Goal: Transaction & Acquisition: Purchase product/service

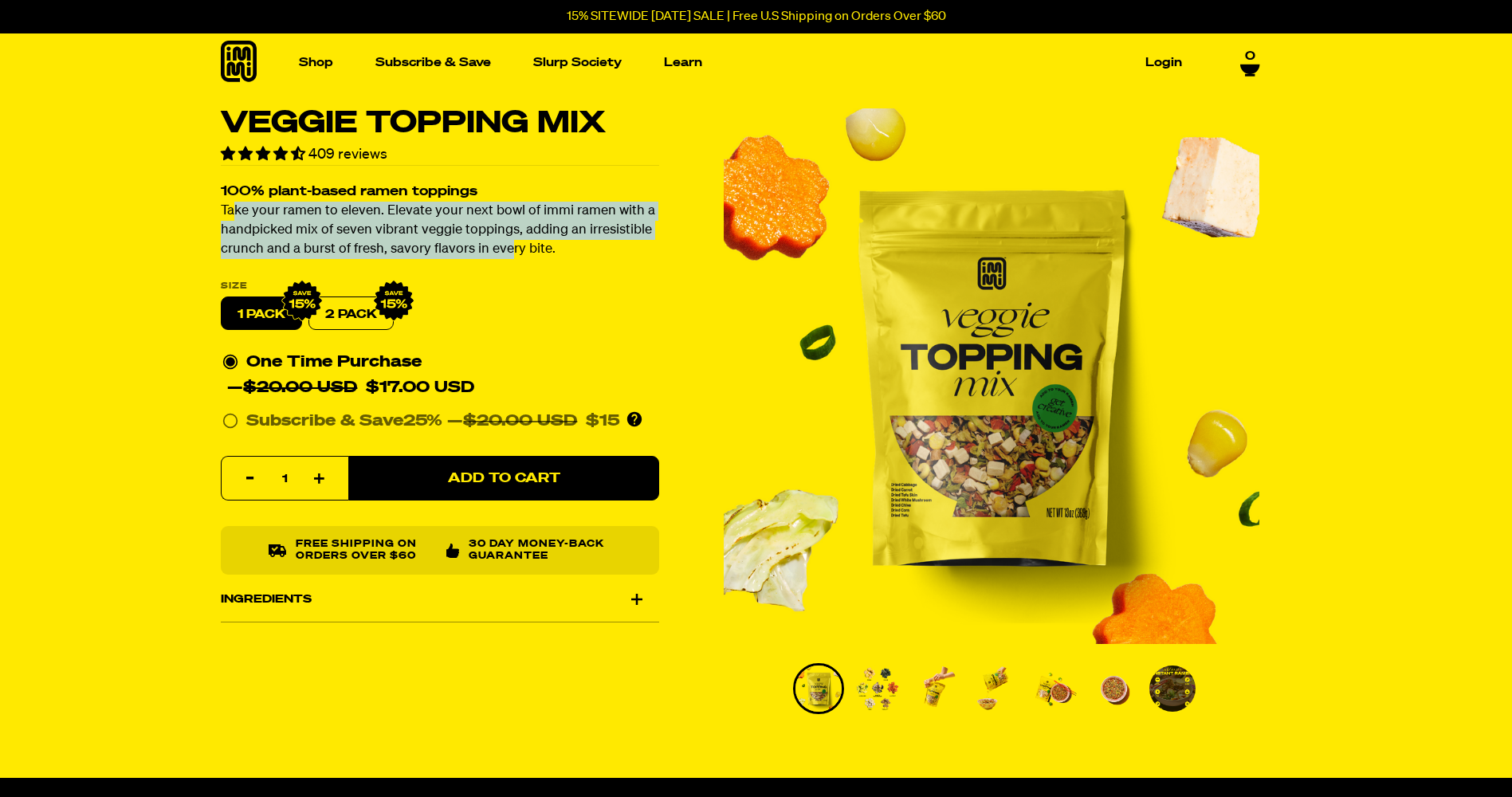
drag, startPoint x: 232, startPoint y: 209, endPoint x: 508, endPoint y: 247, distance: 278.6
click at [508, 247] on p "Take your ramen to eleven. Elevate your next bowl of immi ramen with a handpick…" at bounding box center [440, 232] width 439 height 58
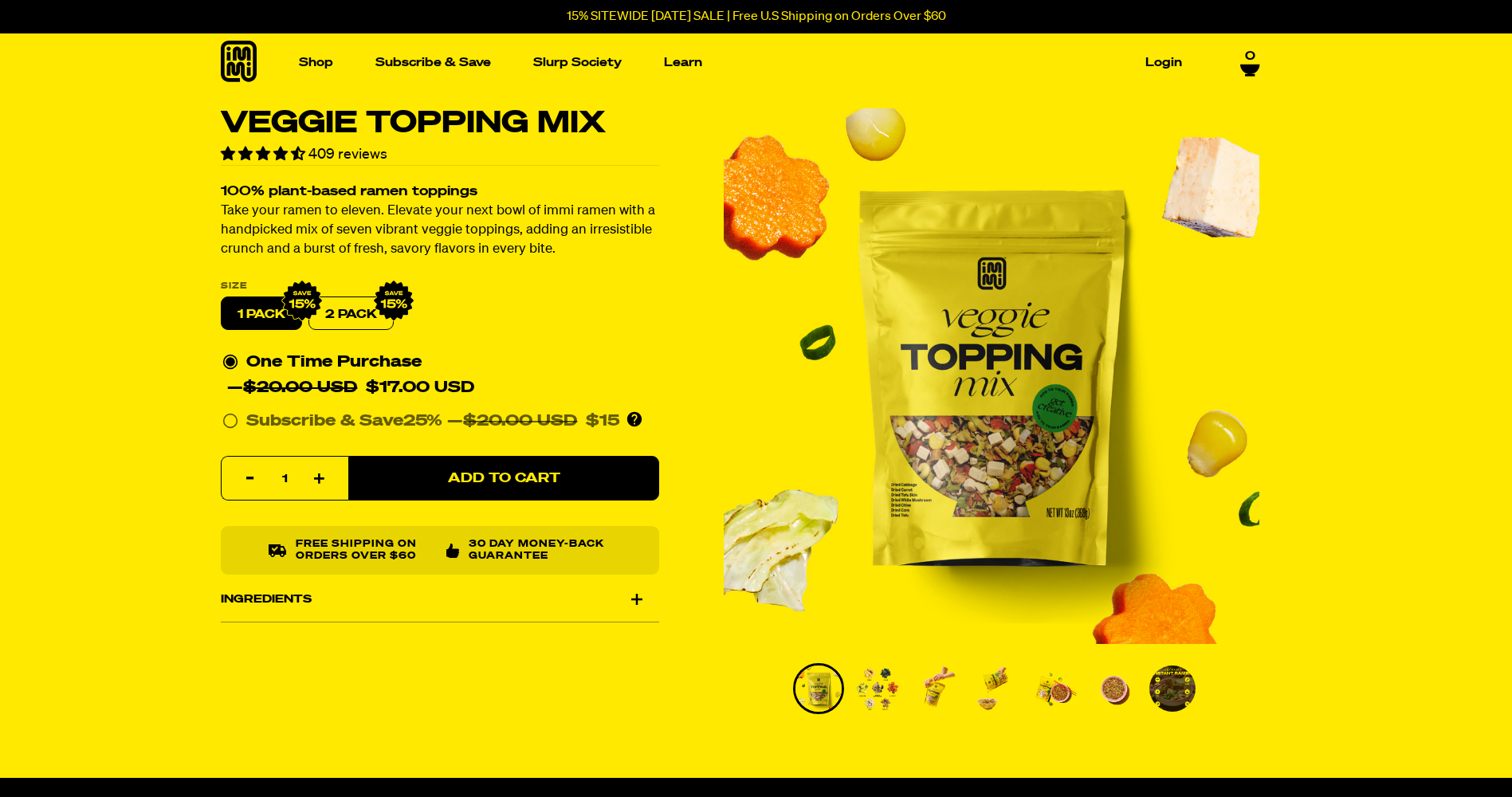
click at [330, 589] on div "Ingredients" at bounding box center [440, 599] width 439 height 45
drag, startPoint x: 516, startPoint y: 625, endPoint x: 475, endPoint y: 640, distance: 43.7
click at [475, 640] on p "Cabbage, Carrot, Tofu Skin (Soybean, Water), Champignon Mushroom, Chive, Corn, …" at bounding box center [440, 636] width 439 height 30
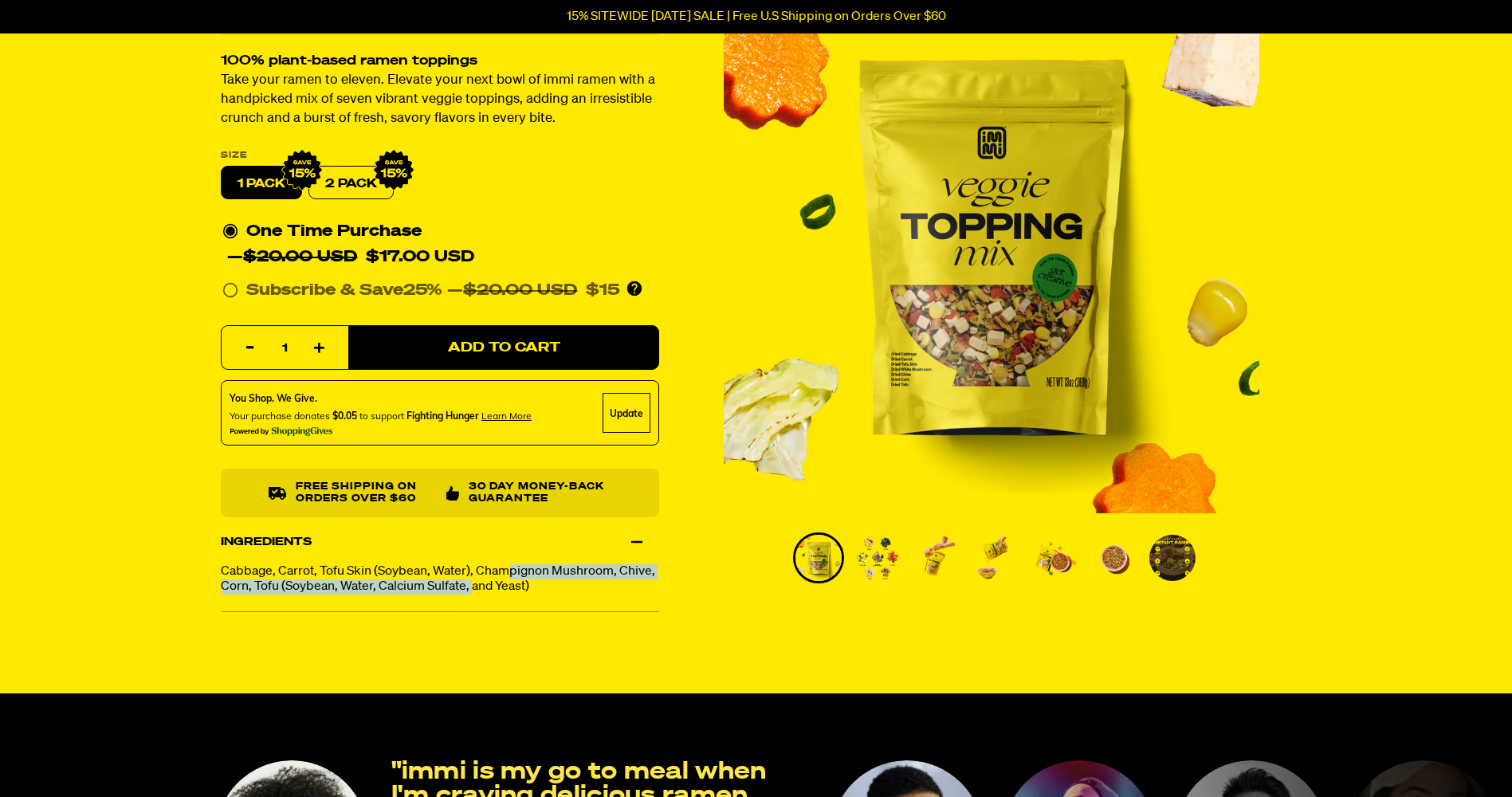
scroll to position [159, 0]
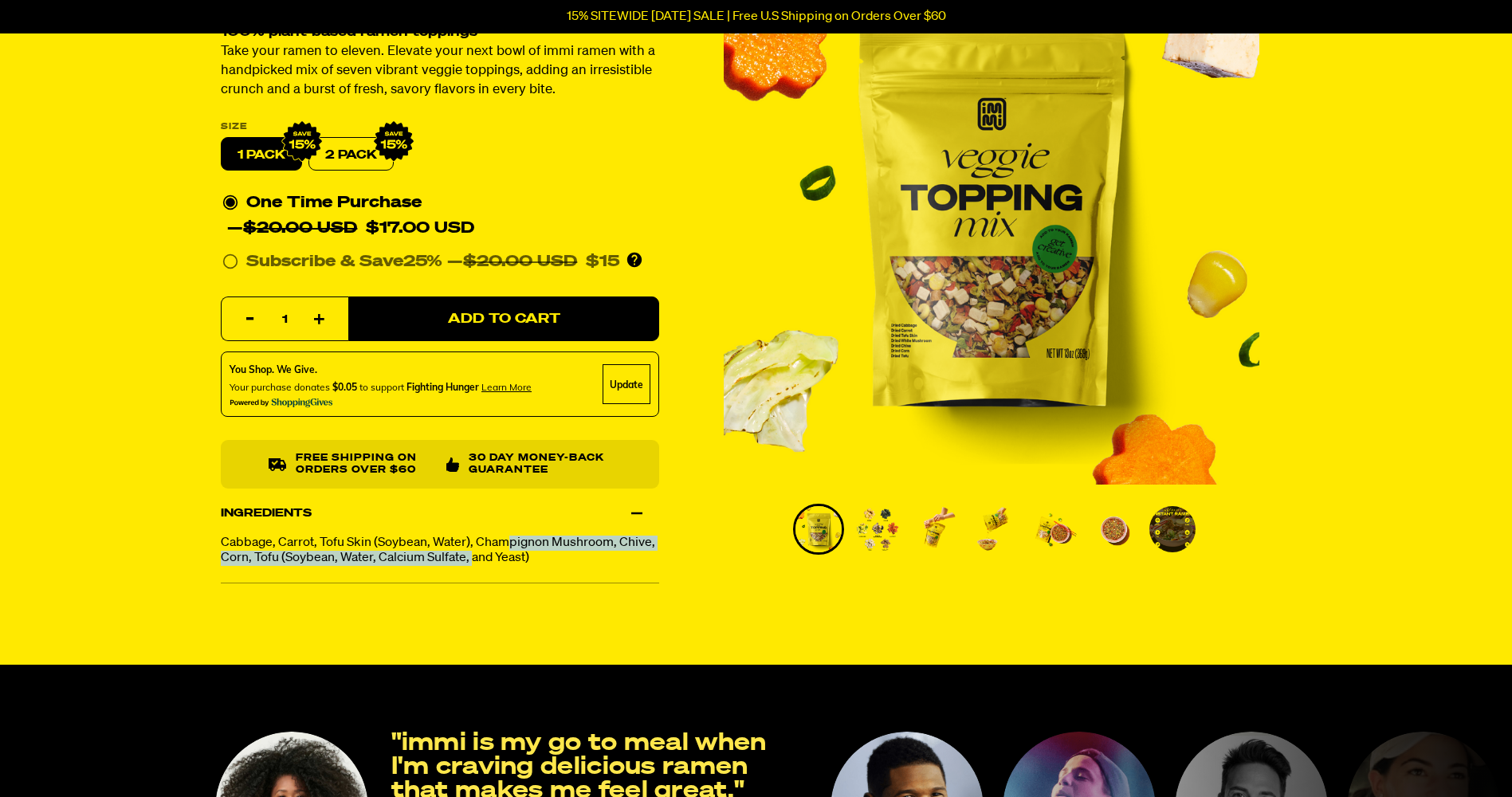
click at [1162, 541] on img "Go to slide 7" at bounding box center [1172, 529] width 46 height 46
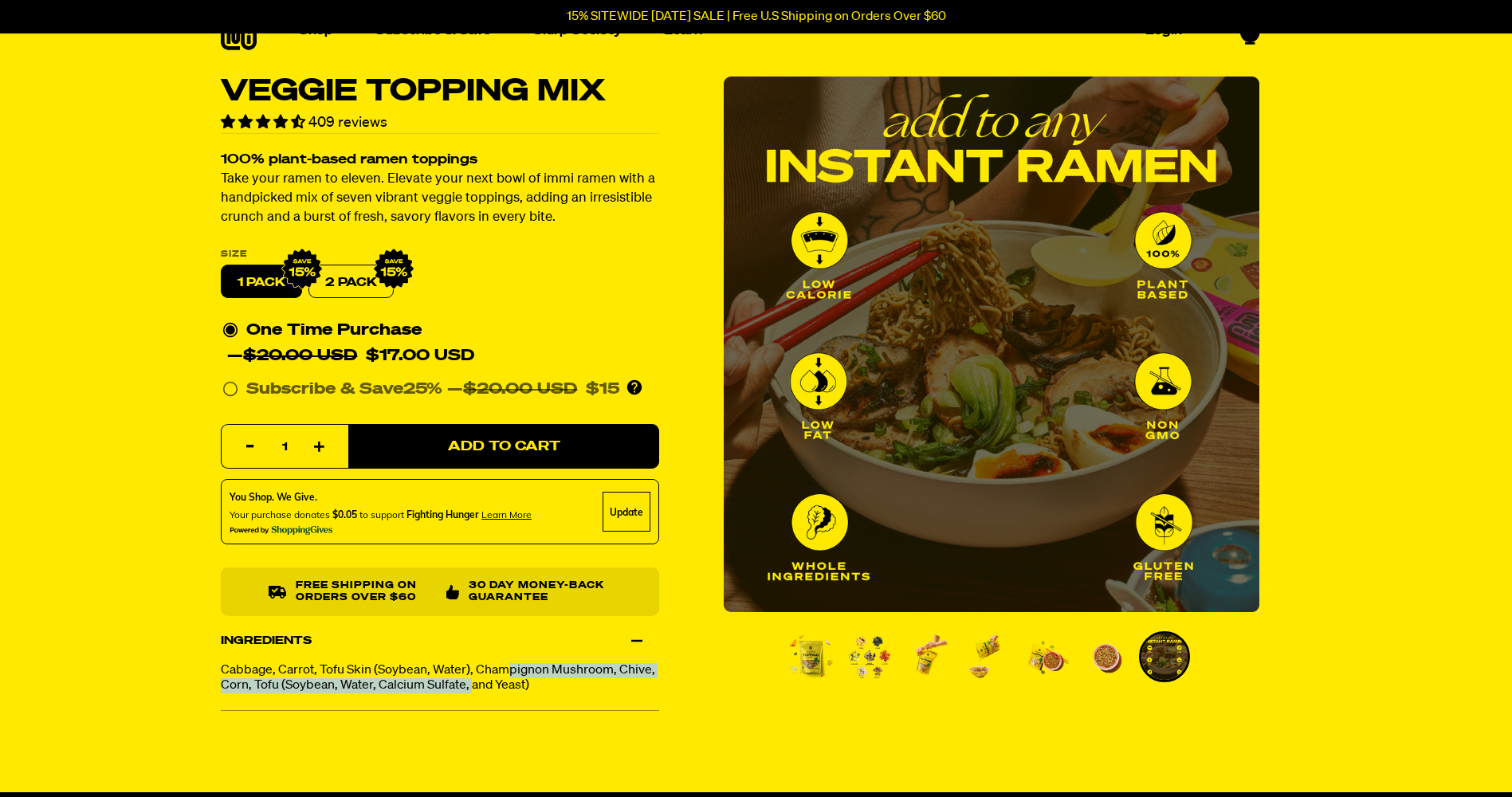
scroll to position [0, 0]
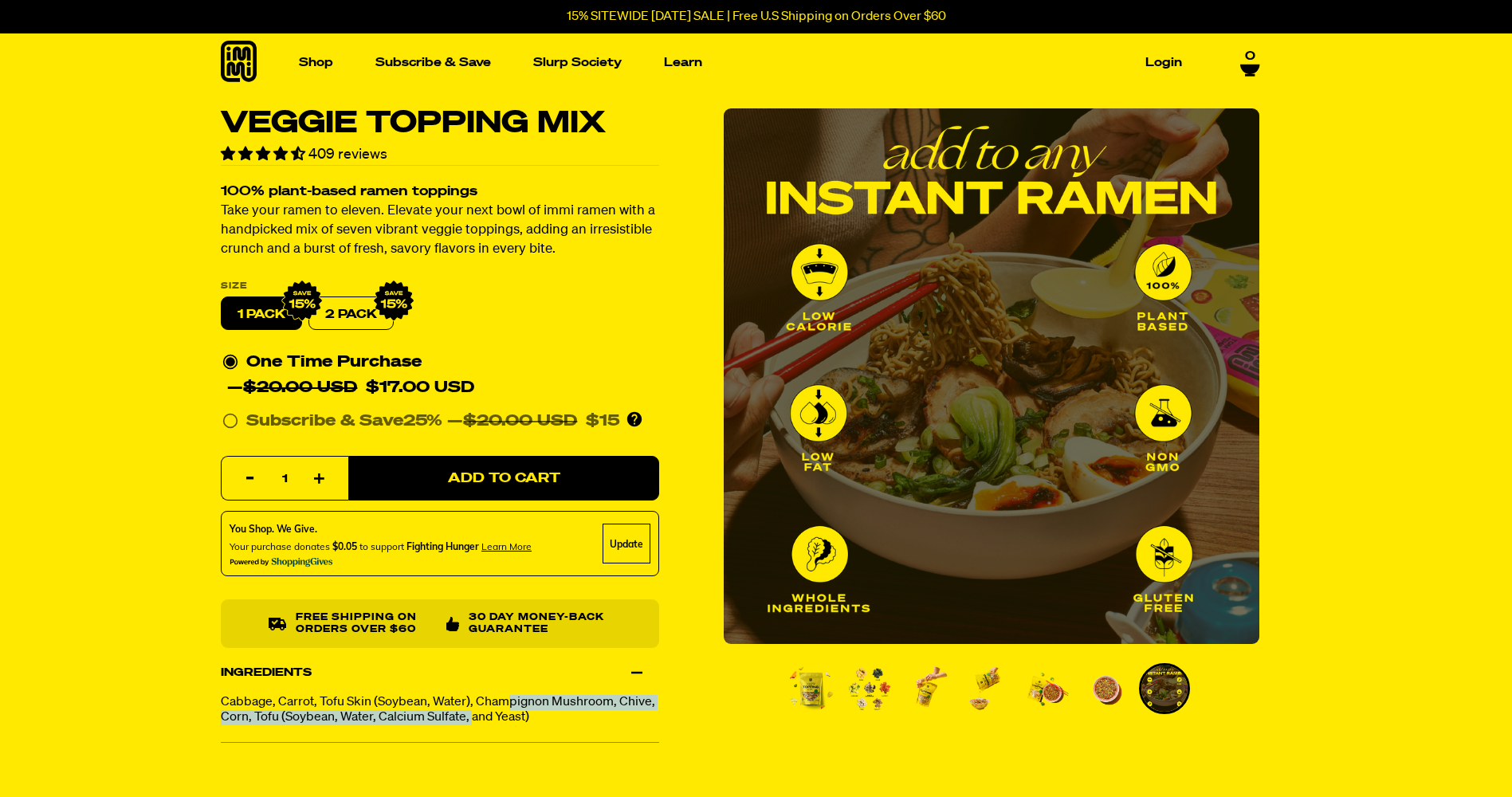
click at [1101, 689] on img "Go to slide 6" at bounding box center [1106, 688] width 46 height 46
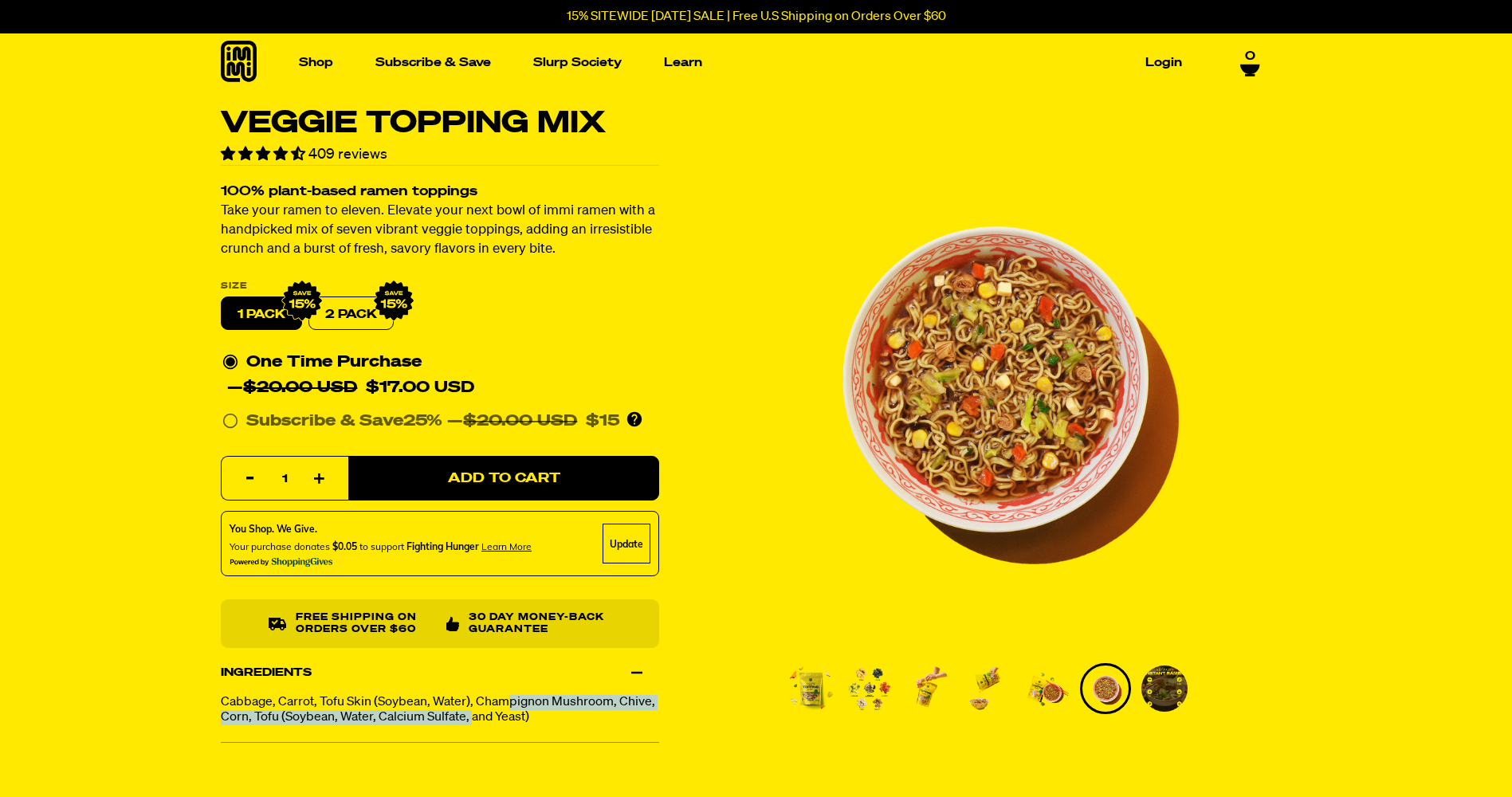
click at [1033, 680] on img "Go to slide 5" at bounding box center [1046, 688] width 46 height 46
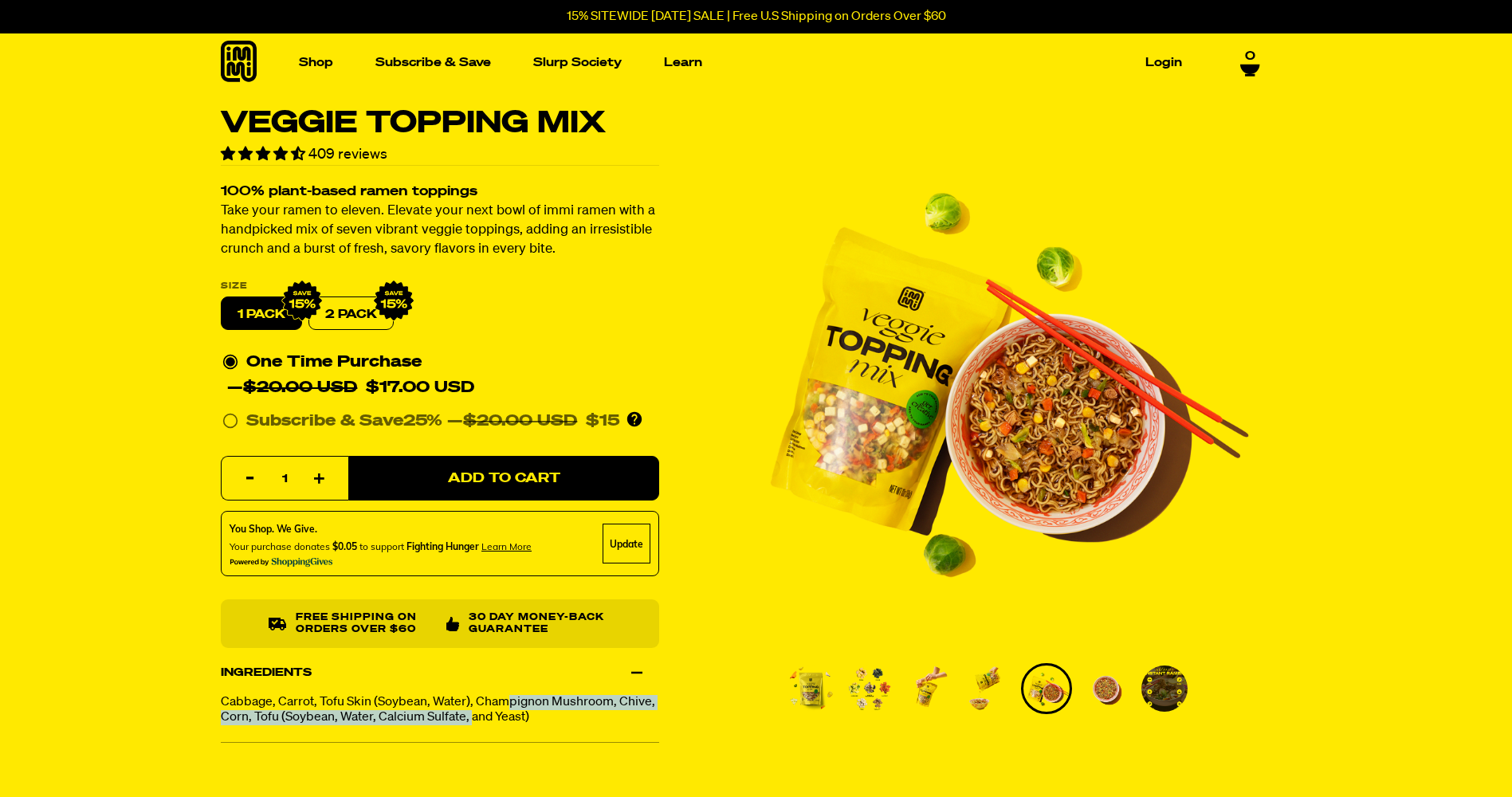
click at [958, 680] on ul "PDP main carousel thumbnails" at bounding box center [991, 688] width 413 height 51
click at [984, 680] on img "Go to slide 4" at bounding box center [988, 688] width 46 height 46
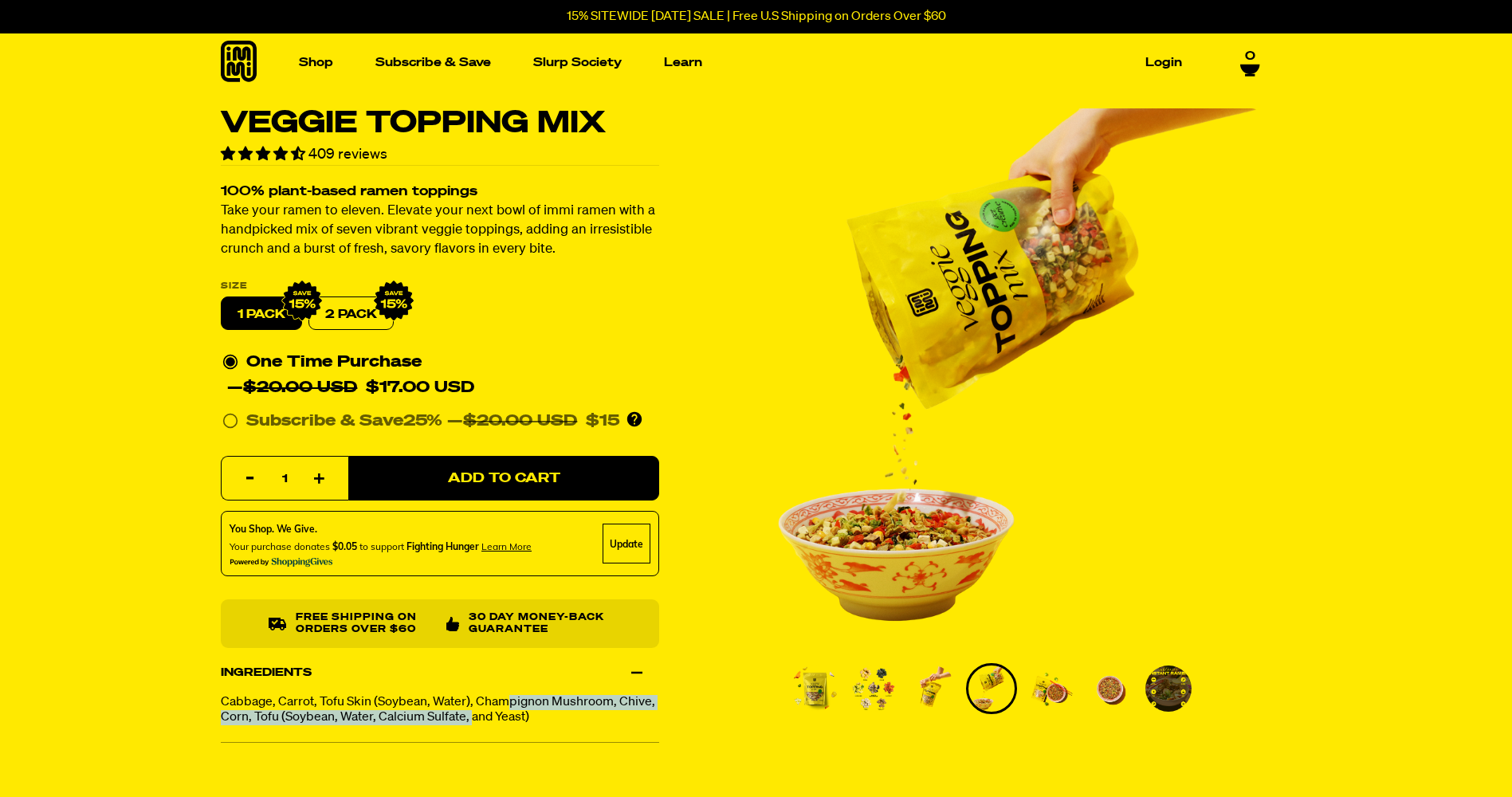
click at [911, 679] on img "Go to slide 3" at bounding box center [932, 688] width 46 height 46
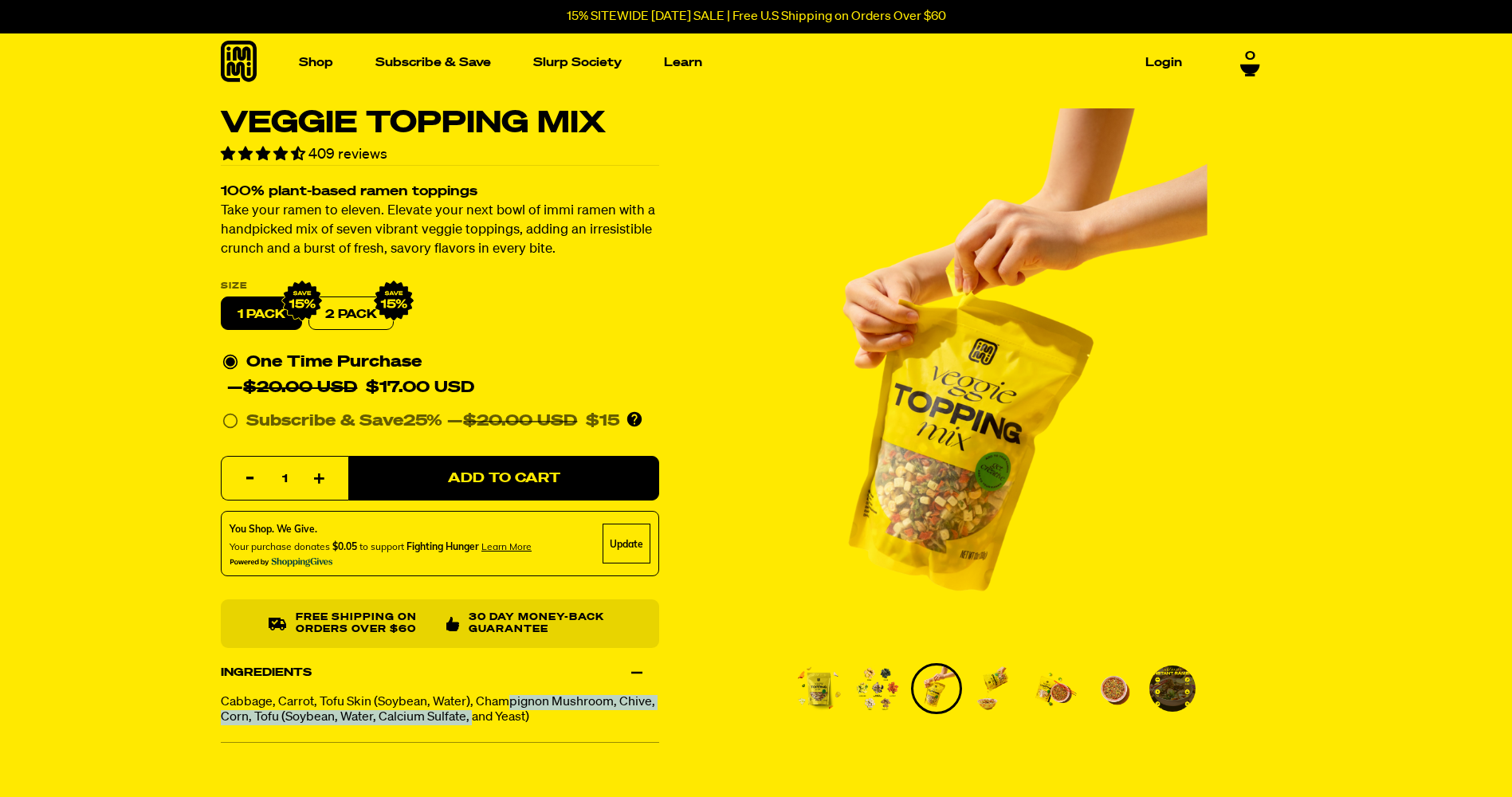
click at [809, 678] on img "Go to slide 1" at bounding box center [819, 688] width 46 height 46
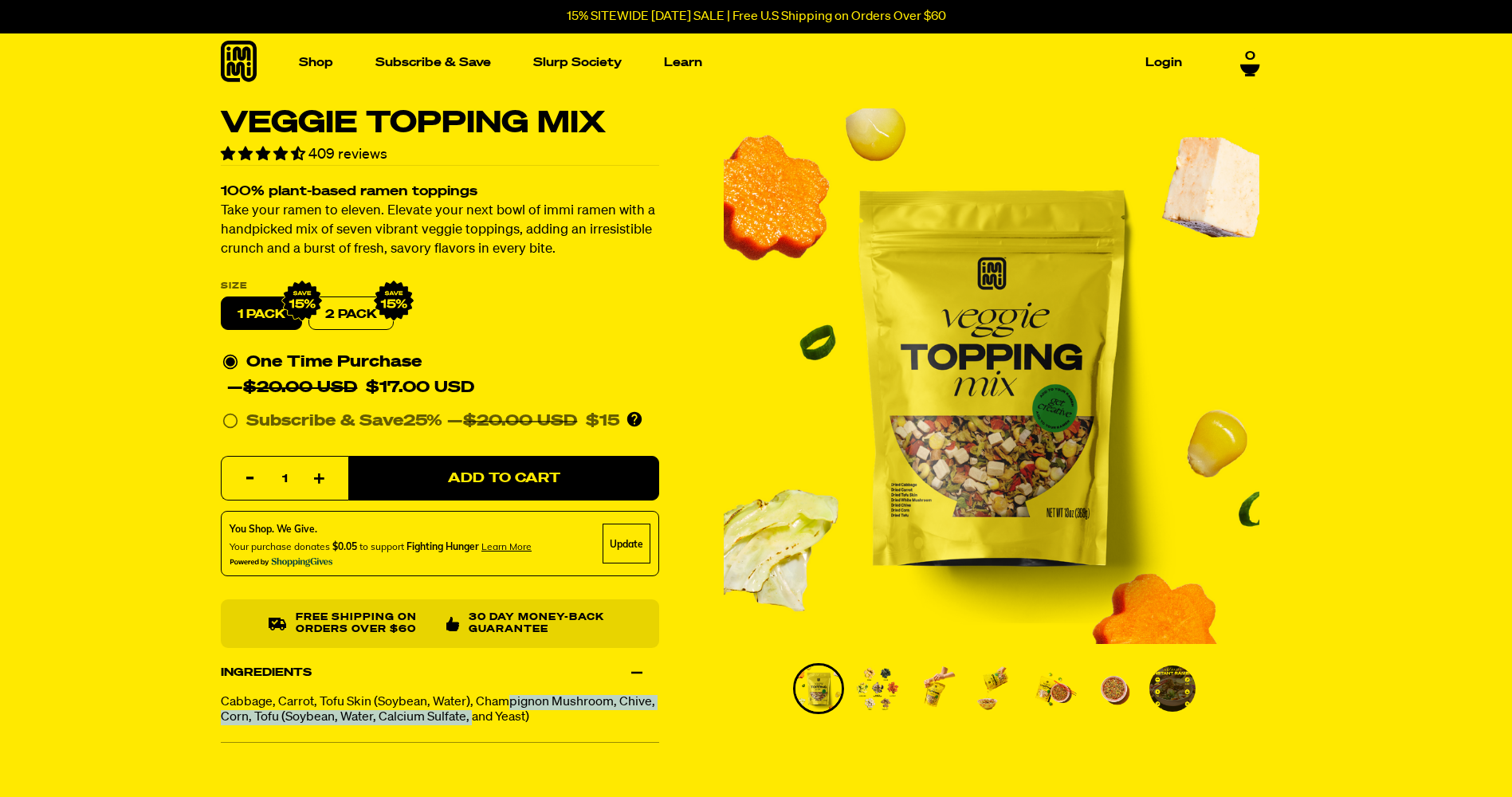
click at [881, 688] on img "Go to slide 2" at bounding box center [877, 688] width 46 height 46
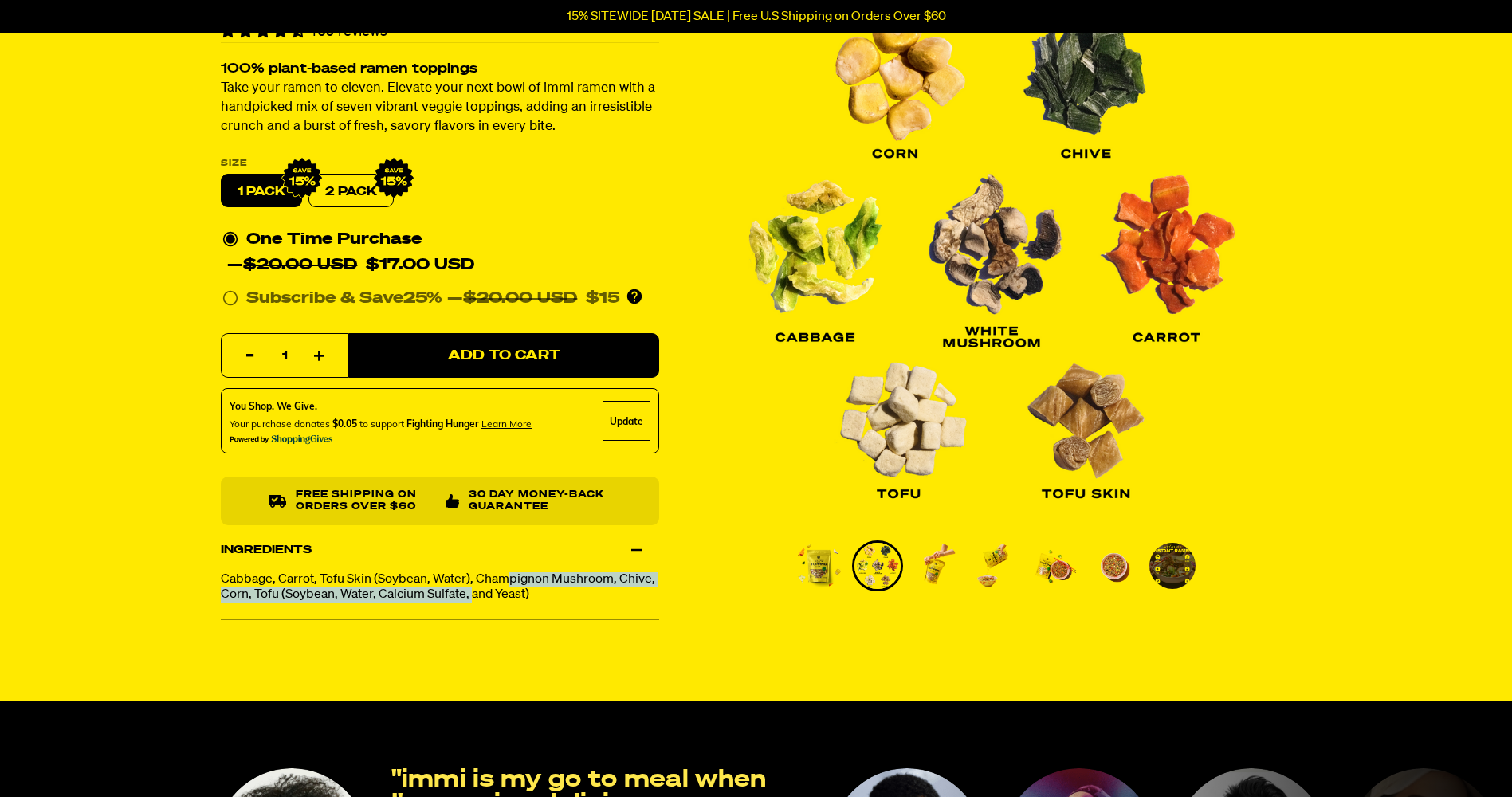
scroll to position [159, 0]
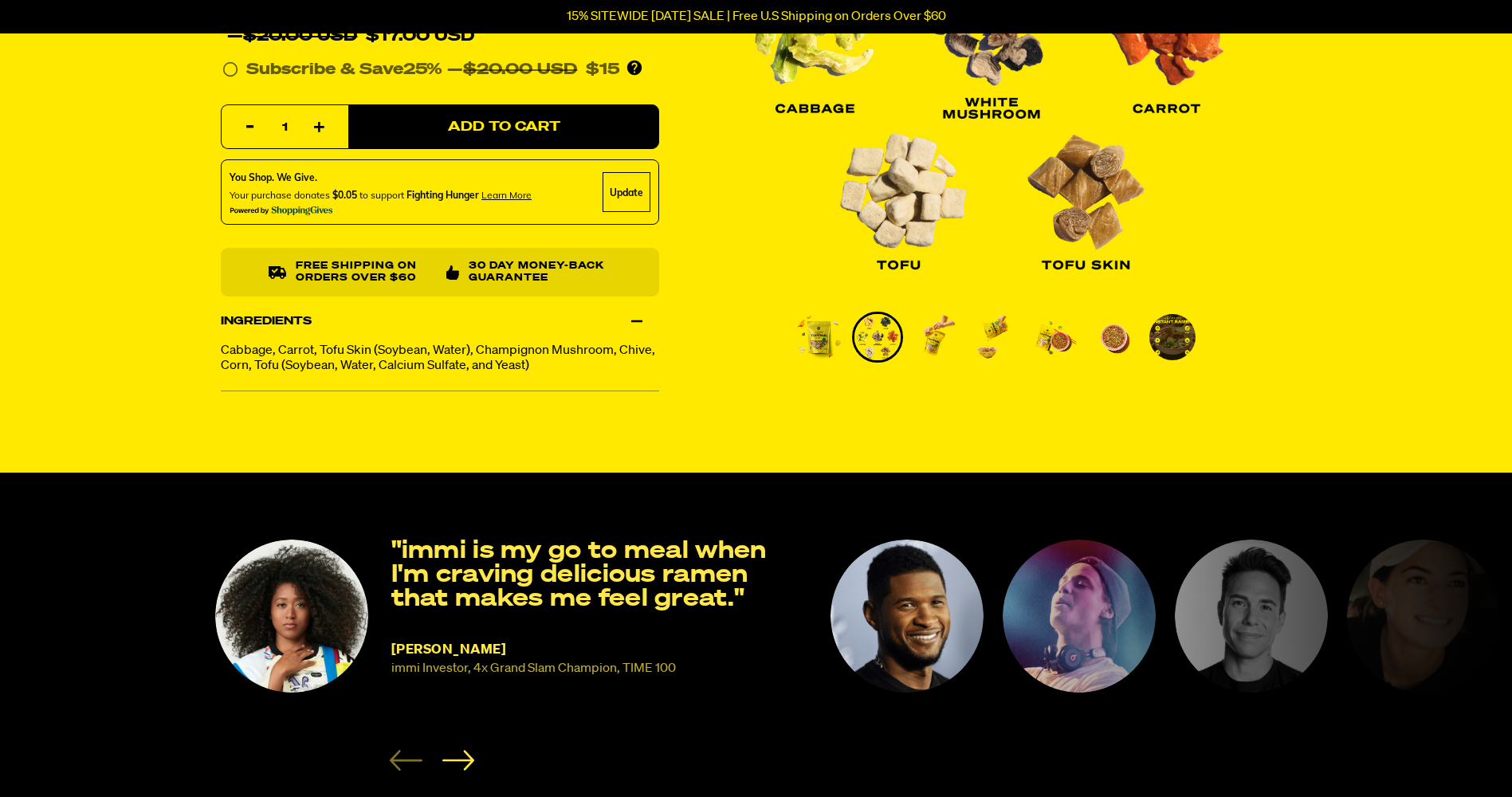
scroll to position [0, 0]
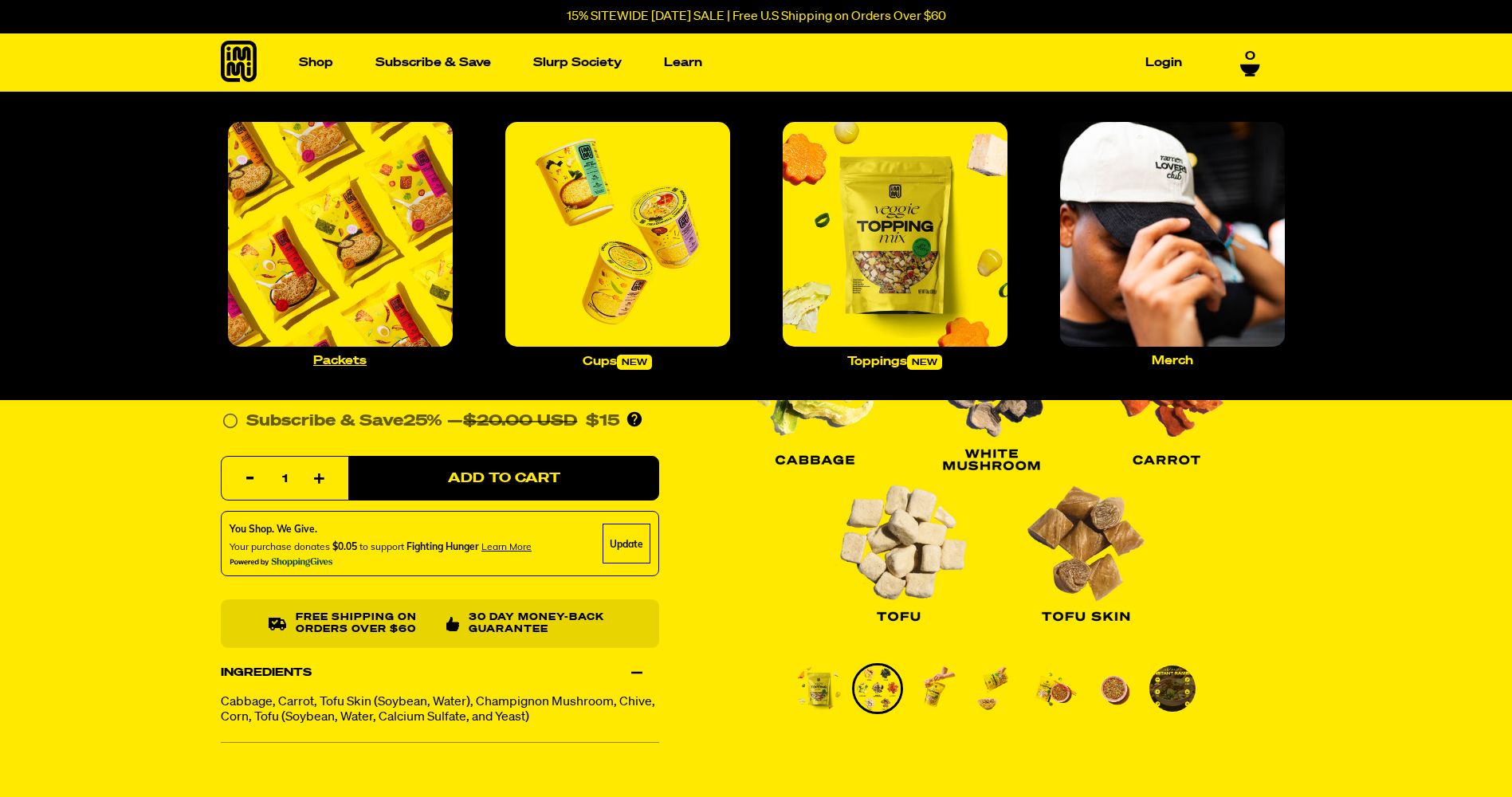
click at [373, 272] on img "Main navigation" at bounding box center [340, 234] width 225 height 225
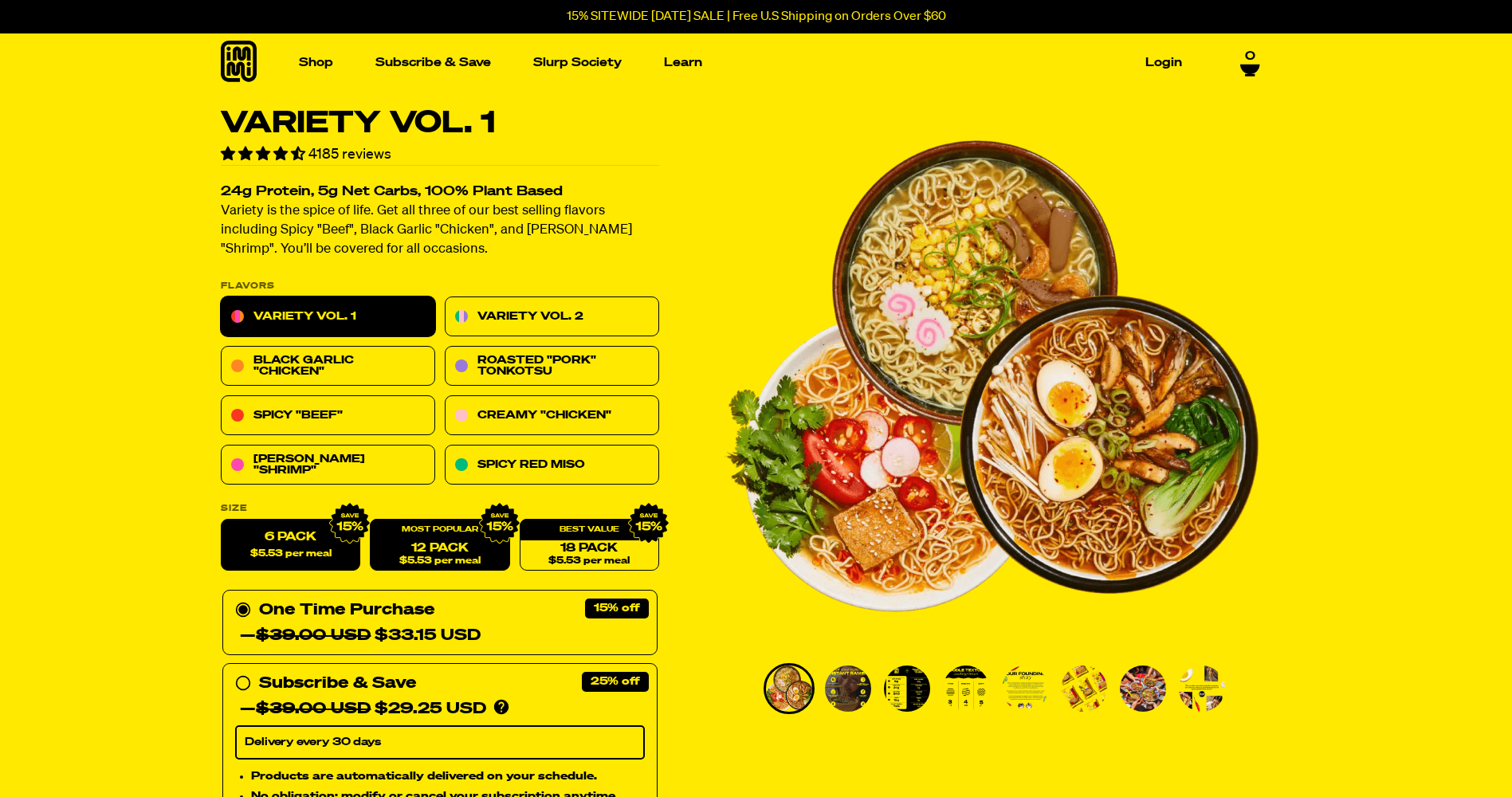
click at [445, 546] on link "12 Pack $5.53 per meal" at bounding box center [439, 545] width 139 height 52
click at [305, 537] on label "6 Pack $5.53 per meal" at bounding box center [290, 545] width 139 height 52
click at [222, 520] on input "6 Pack $5.53 per meal" at bounding box center [221, 519] width 1 height 1
radio input "true"
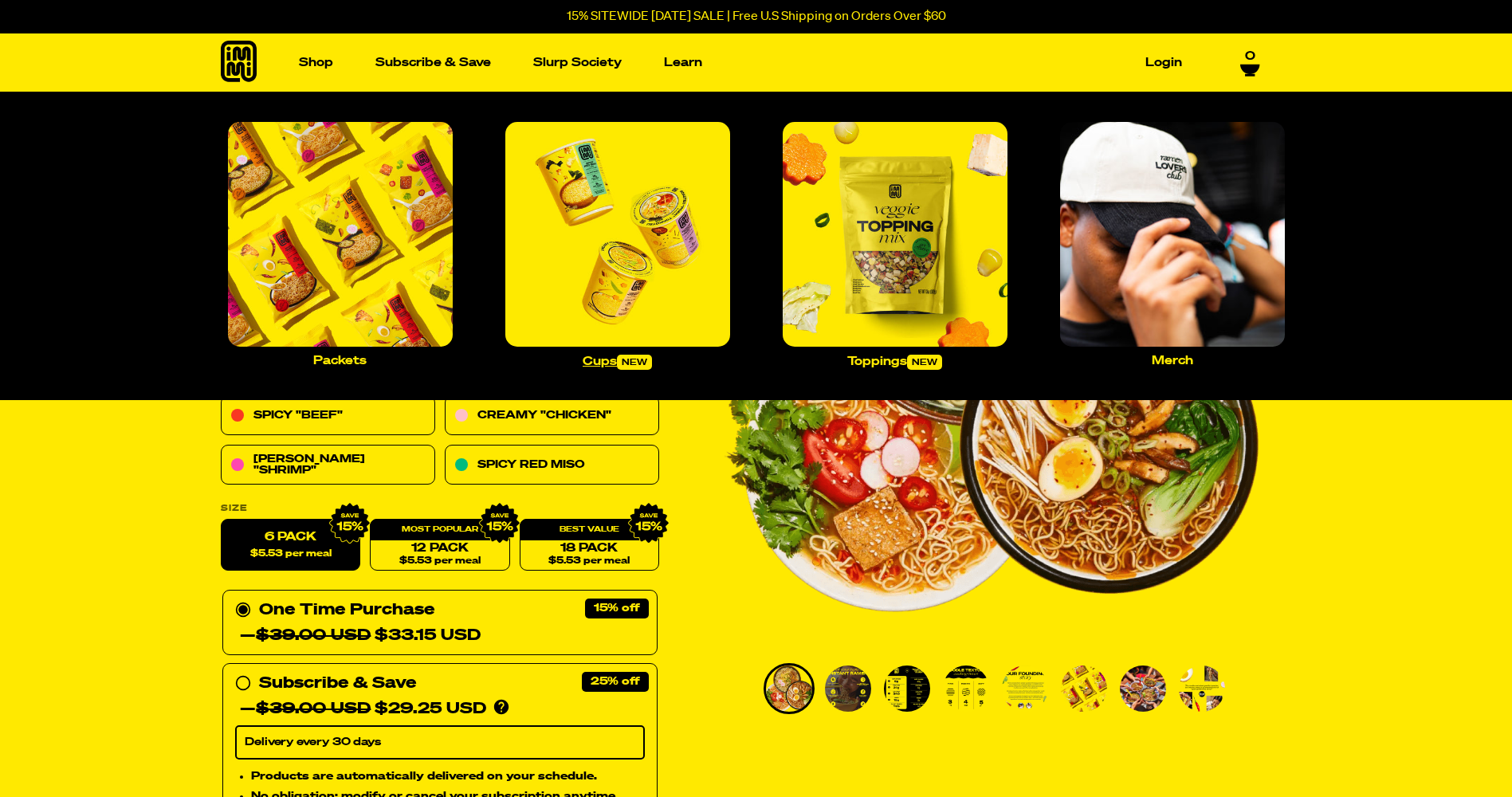
click at [636, 274] on img "Main navigation" at bounding box center [617, 234] width 225 height 225
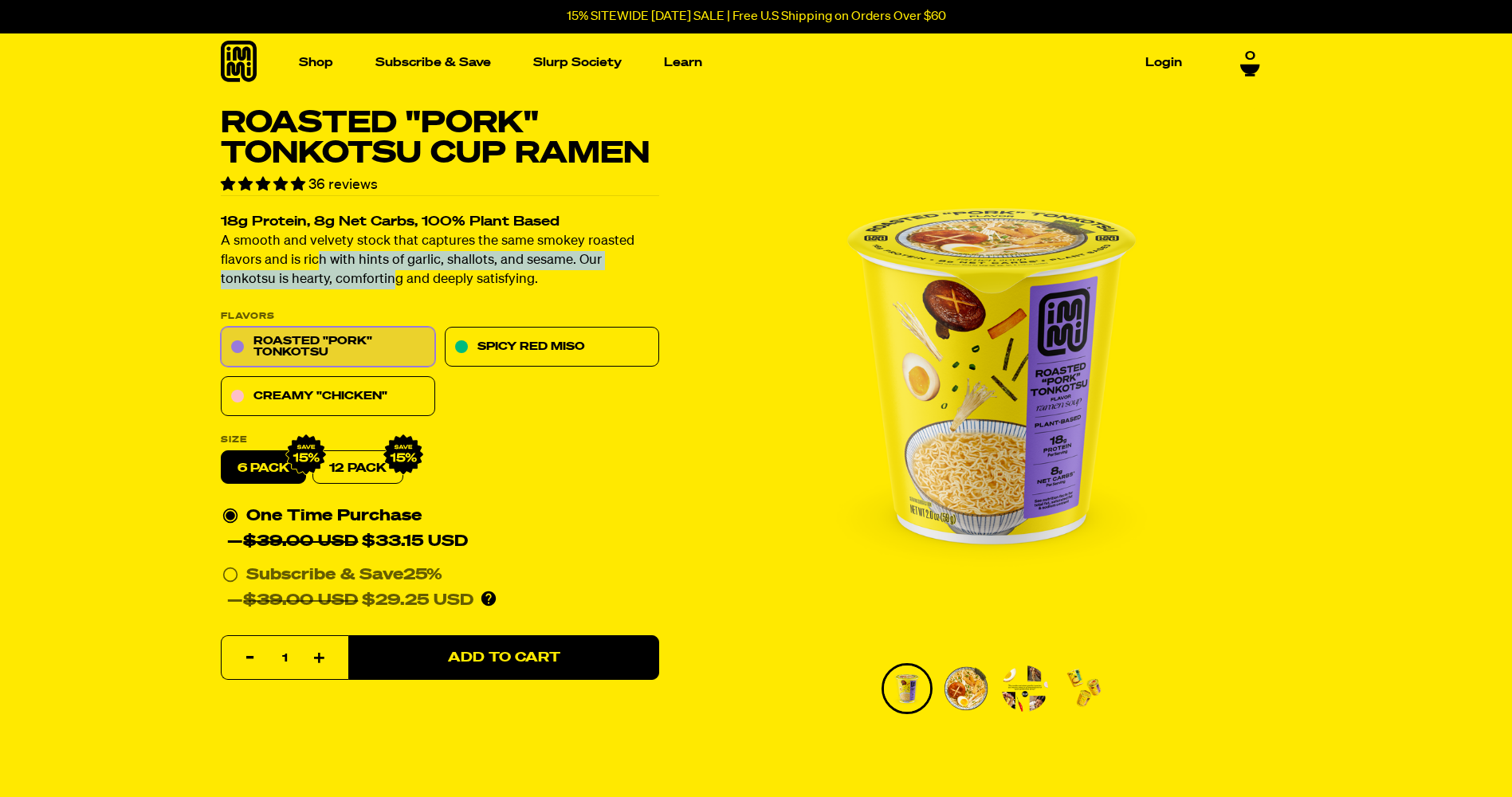
drag, startPoint x: 350, startPoint y: 255, endPoint x: 338, endPoint y: 283, distance: 30.5
click at [338, 283] on p "A smooth and velvety stock that captures the same smokey roasted flavors and is…" at bounding box center [440, 261] width 439 height 58
